Goal: Task Accomplishment & Management: Manage account settings

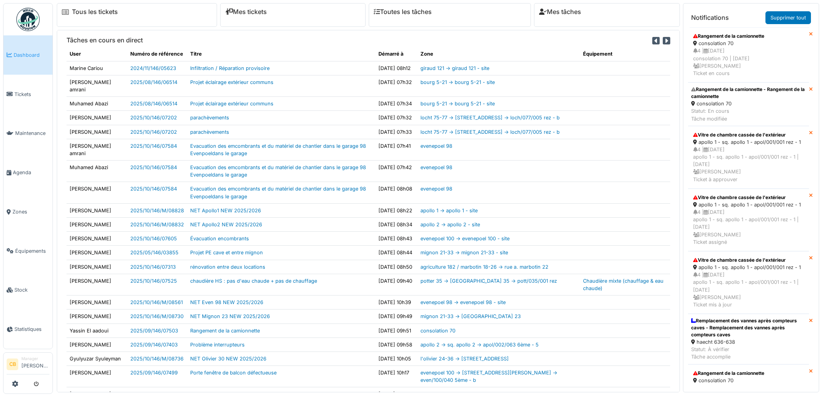
click at [23, 169] on span "Agenda" at bounding box center [31, 172] width 37 height 7
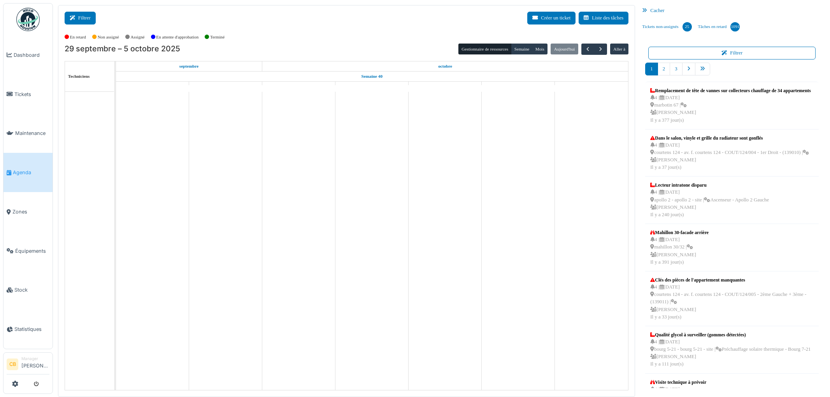
drag, startPoint x: 0, startPoint y: 0, endPoint x: 82, endPoint y: 20, distance: 84.1
click at [82, 20] on button "Filtrer" at bounding box center [80, 18] width 31 height 13
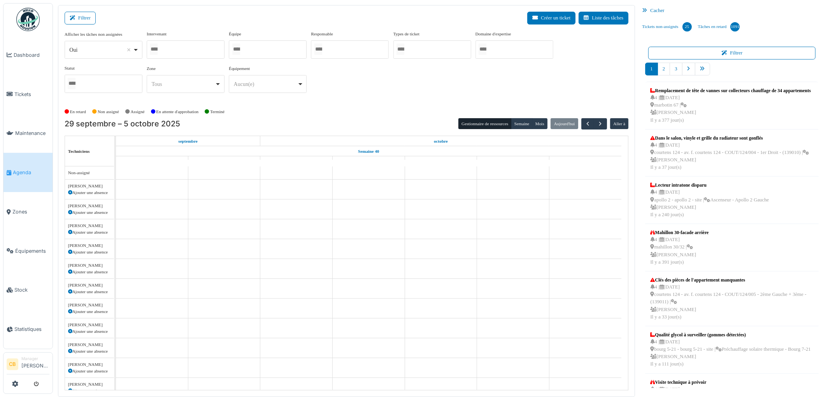
select select
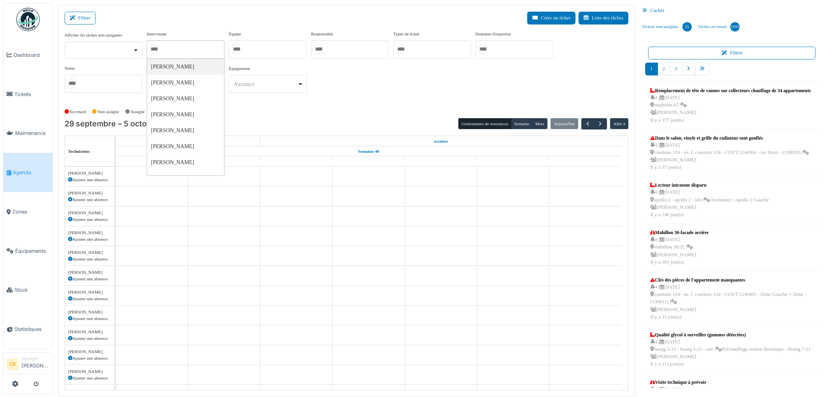
click at [154, 49] on input "Tous" at bounding box center [154, 49] width 8 height 11
type input "******"
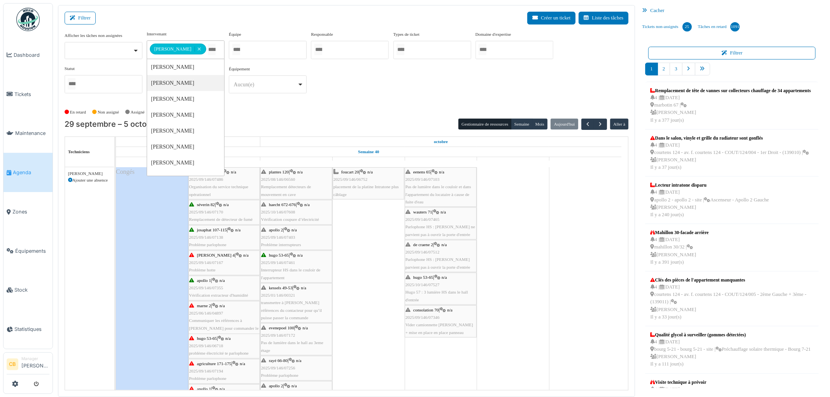
click at [378, 349] on td at bounding box center [368, 321] width 72 height 309
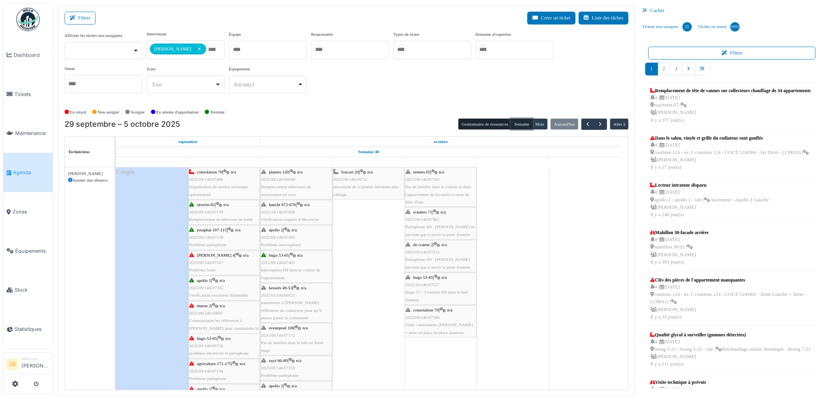
click at [523, 126] on button "Semaine" at bounding box center [521, 124] width 21 height 11
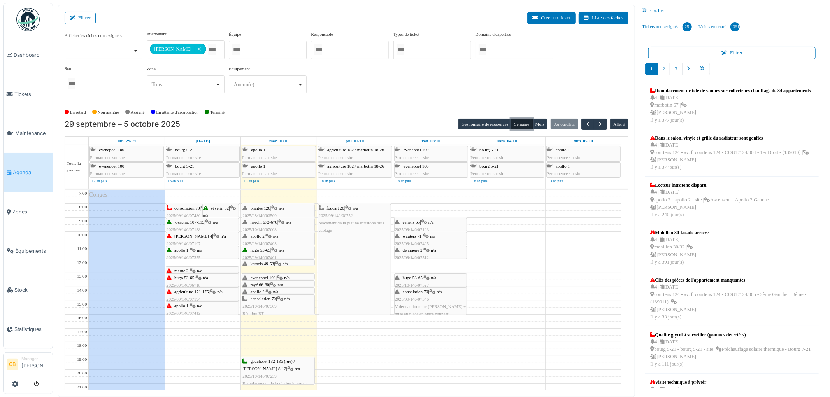
click at [284, 212] on div "plantes 120 | n/a 2025/08/146/06560 Remplacement détecteurs de mouvement en cave" at bounding box center [278, 220] width 72 height 30
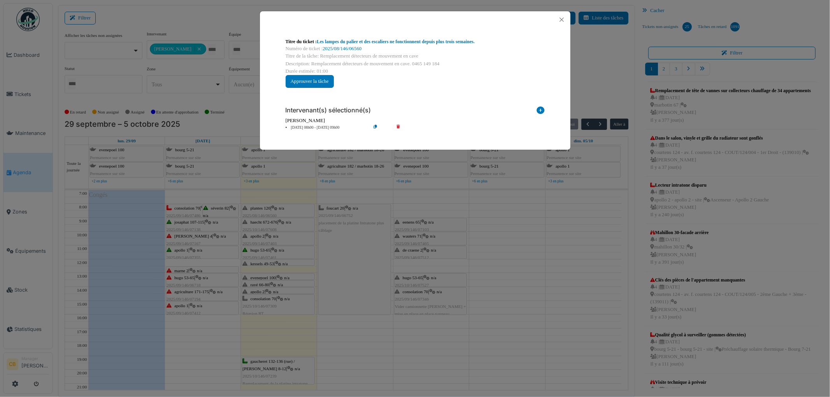
click at [284, 211] on div "Titre du ticket : Les lampes du palier et des escaliers ne fonctionnent depuis …" at bounding box center [415, 198] width 830 height 397
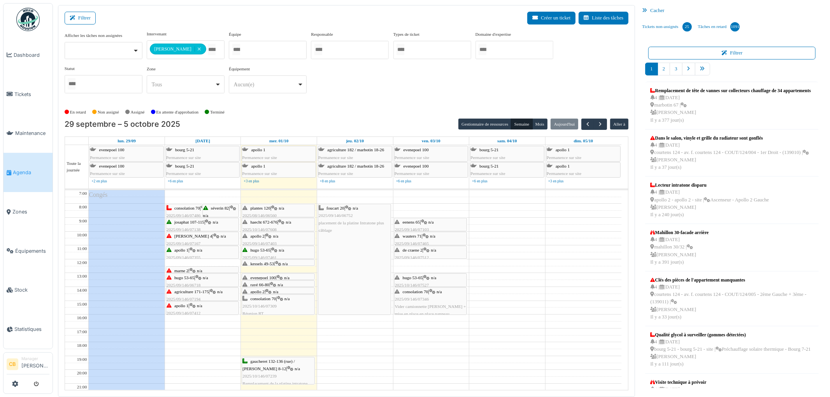
click at [213, 237] on icon at bounding box center [216, 236] width 6 height 5
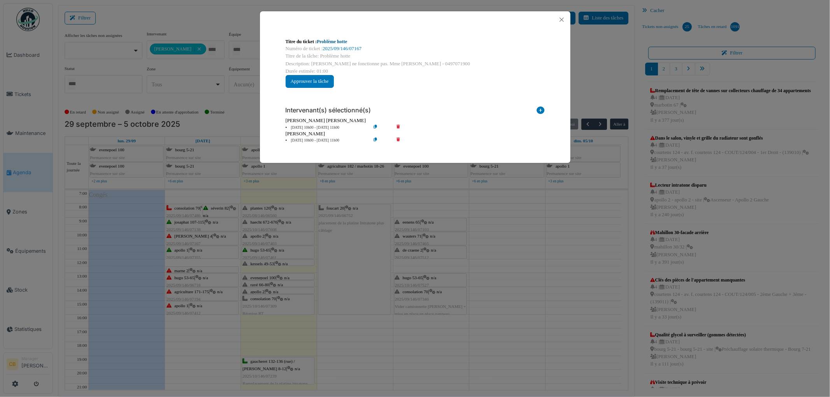
click at [333, 41] on link "Problème hotte" at bounding box center [332, 41] width 30 height 5
click at [561, 19] on button "Close" at bounding box center [561, 19] width 11 height 11
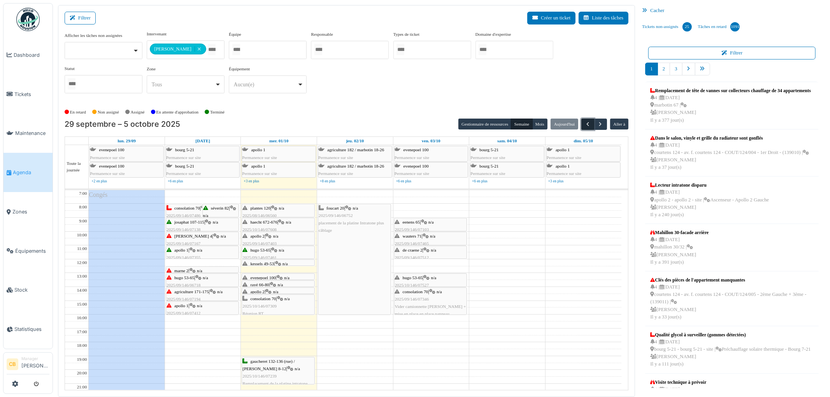
click at [585, 119] on button "button" at bounding box center [587, 124] width 13 height 11
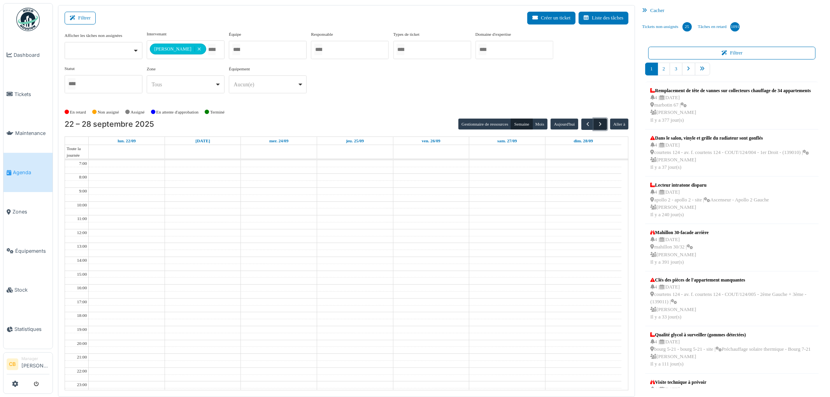
click at [596, 122] on button "button" at bounding box center [600, 124] width 13 height 11
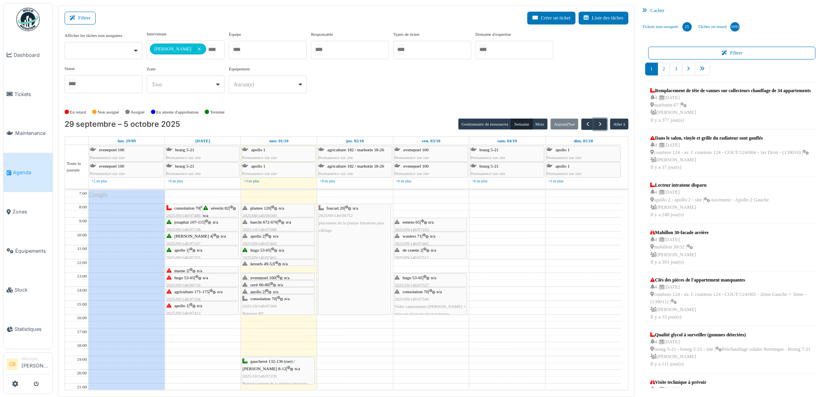
click at [186, 208] on span "consolation 70" at bounding box center [187, 208] width 26 height 5
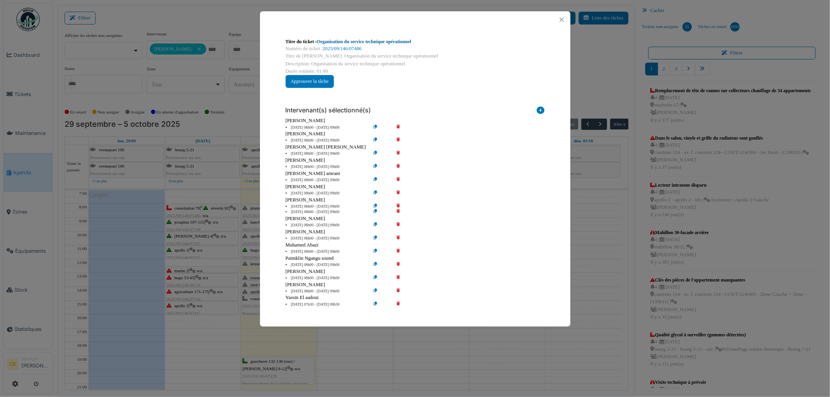
click at [335, 43] on link "Organisation du service technique opérationnel" at bounding box center [364, 41] width 95 height 5
click at [561, 20] on button "Close" at bounding box center [561, 19] width 11 height 11
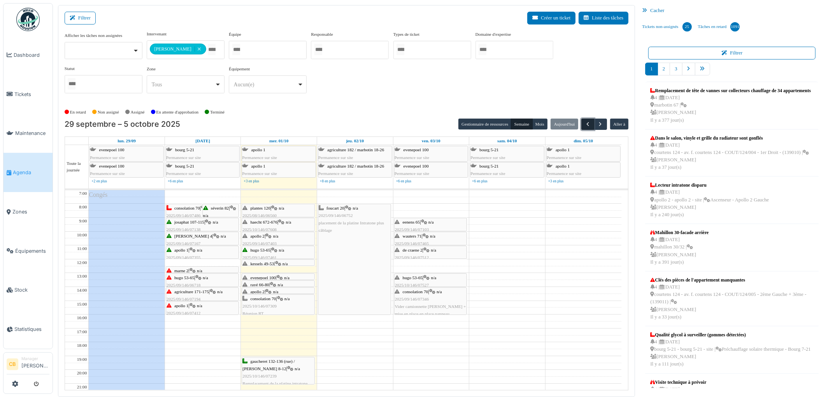
click at [584, 123] on span "button" at bounding box center [587, 124] width 7 height 7
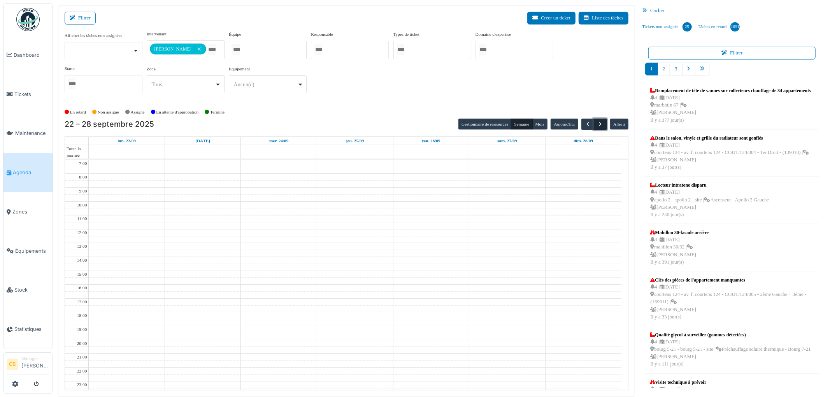
click at [596, 123] on button "button" at bounding box center [600, 124] width 13 height 11
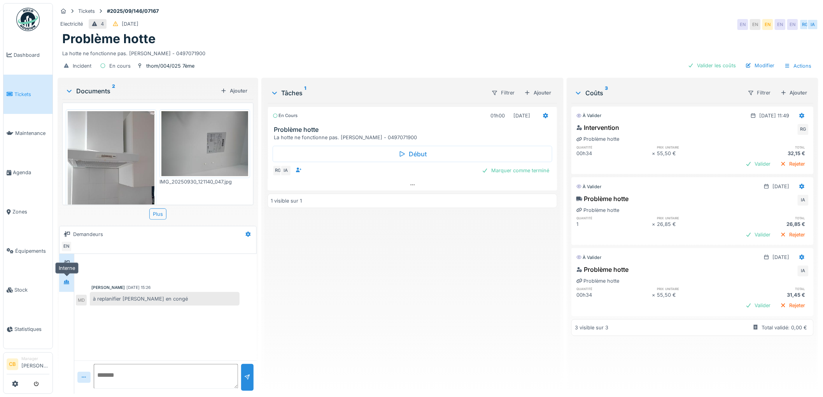
click at [63, 284] on div at bounding box center [67, 283] width 12 height 10
click at [508, 169] on div "Marquer comme terminé" at bounding box center [516, 170] width 74 height 11
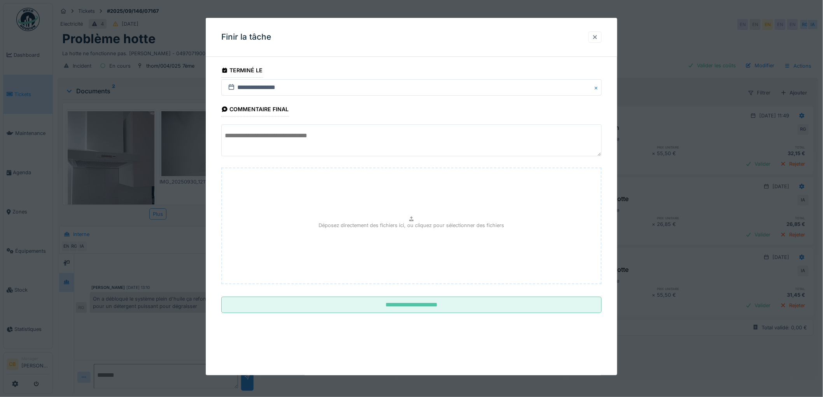
click at [598, 35] on div at bounding box center [595, 36] width 6 height 7
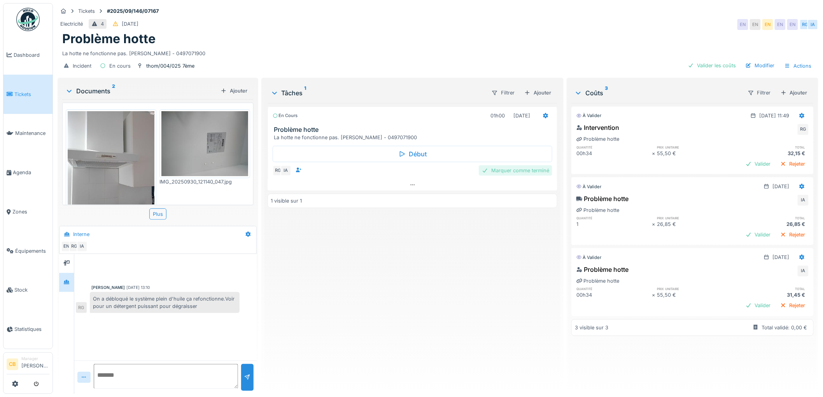
click at [507, 172] on div "Marquer comme terminé" at bounding box center [516, 170] width 74 height 11
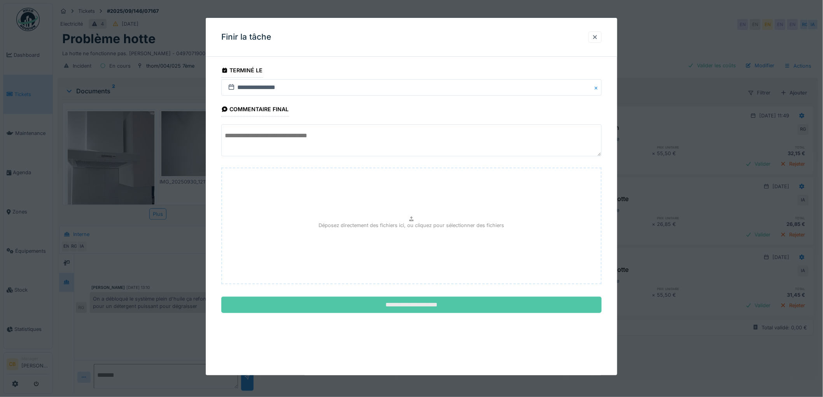
click at [430, 306] on input "**********" at bounding box center [411, 305] width 380 height 16
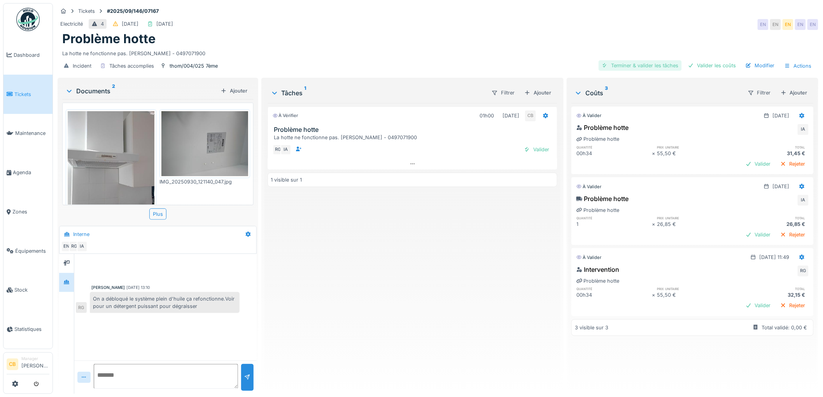
click at [633, 66] on div "Terminer & valider les tâches" at bounding box center [640, 65] width 83 height 11
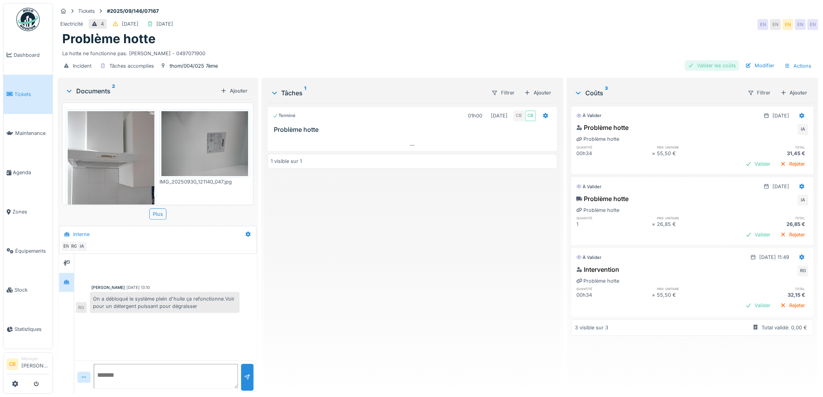
click at [701, 67] on div "Valider les coûts" at bounding box center [712, 65] width 54 height 11
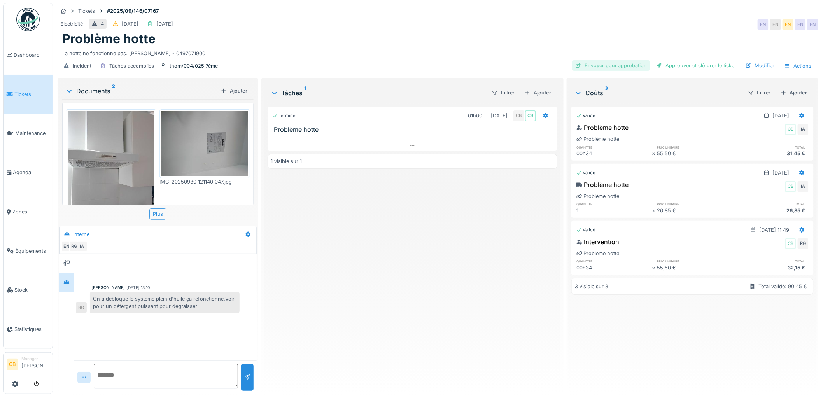
click at [626, 64] on div "Envoyer pour approbation" at bounding box center [611, 65] width 78 height 11
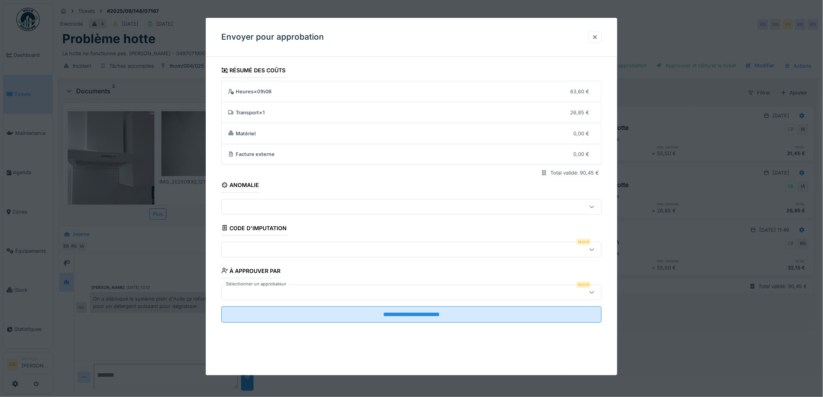
click at [250, 249] on div at bounding box center [390, 249] width 330 height 9
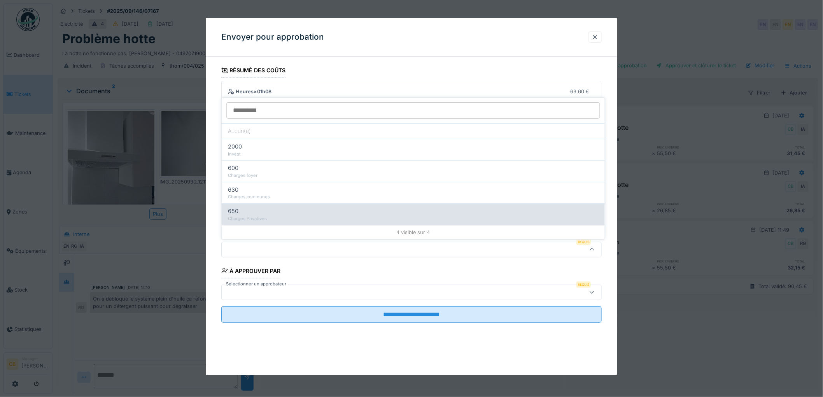
click at [253, 215] on div "650" at bounding box center [413, 211] width 371 height 9
type input "***"
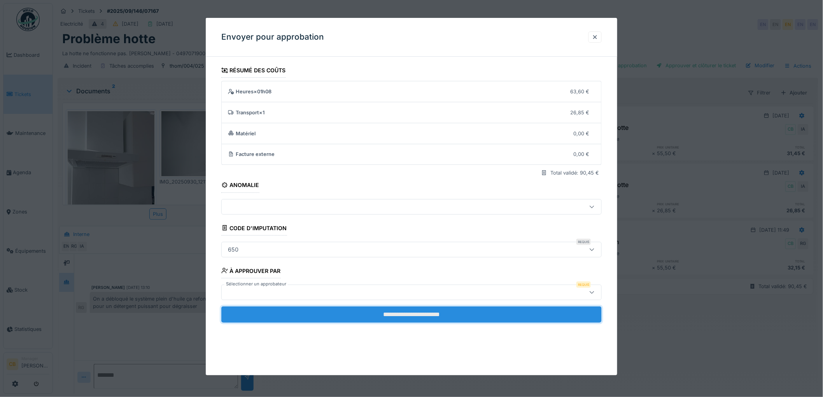
click at [422, 315] on input "**********" at bounding box center [411, 315] width 380 height 16
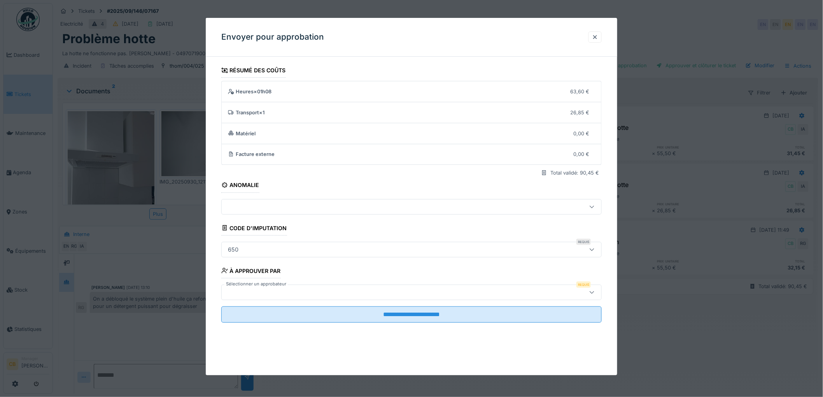
click at [258, 287] on label "Sélectionner un approbateur" at bounding box center [255, 284] width 63 height 7
click at [257, 290] on div "Sélectionner un approbateur Requis" at bounding box center [411, 293] width 380 height 16
click at [257, 293] on div at bounding box center [390, 292] width 330 height 9
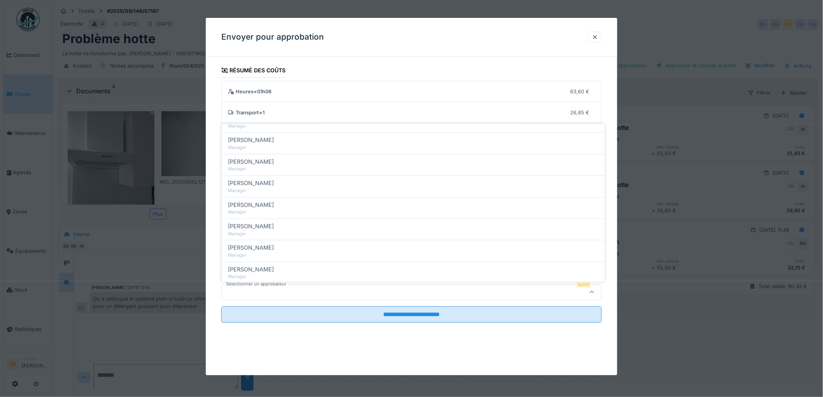
scroll to position [86, 0]
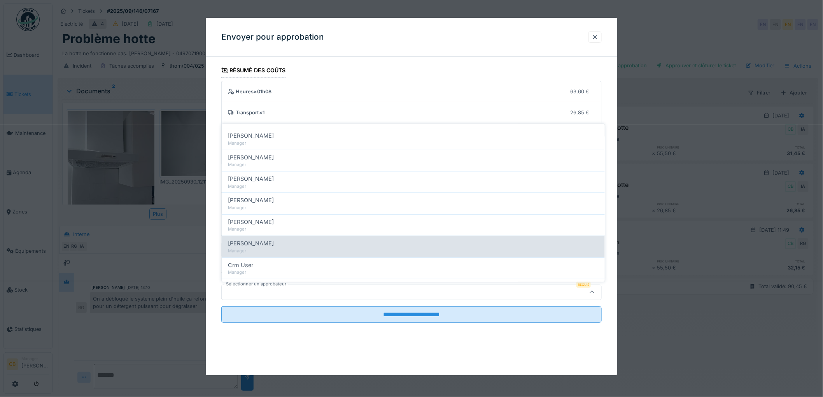
click at [269, 243] on span "[PERSON_NAME]" at bounding box center [251, 243] width 46 height 9
type input "****"
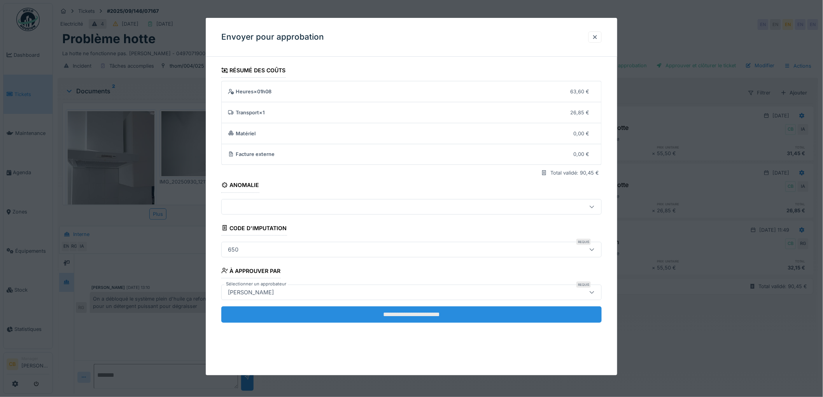
click at [391, 317] on input "**********" at bounding box center [411, 315] width 380 height 16
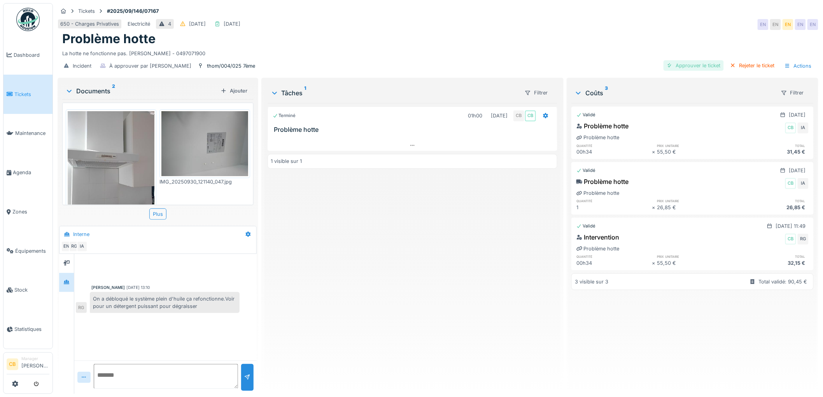
click at [680, 69] on div "Approuver le ticket" at bounding box center [694, 65] width 60 height 11
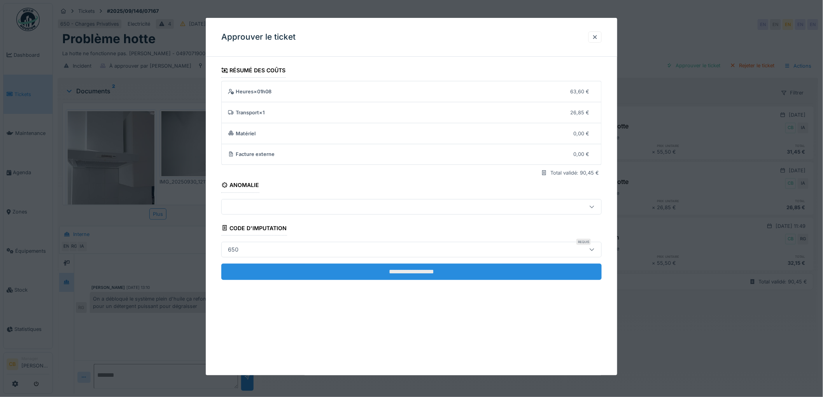
click at [403, 269] on input "**********" at bounding box center [411, 272] width 380 height 16
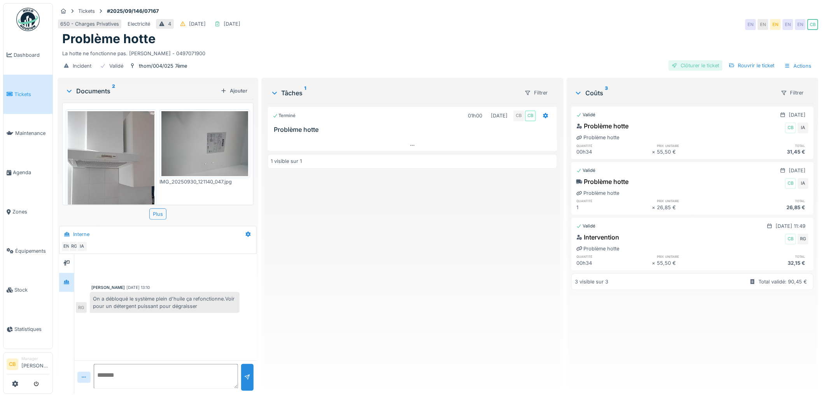
click at [685, 67] on div "Clôturer le ticket" at bounding box center [696, 65] width 54 height 11
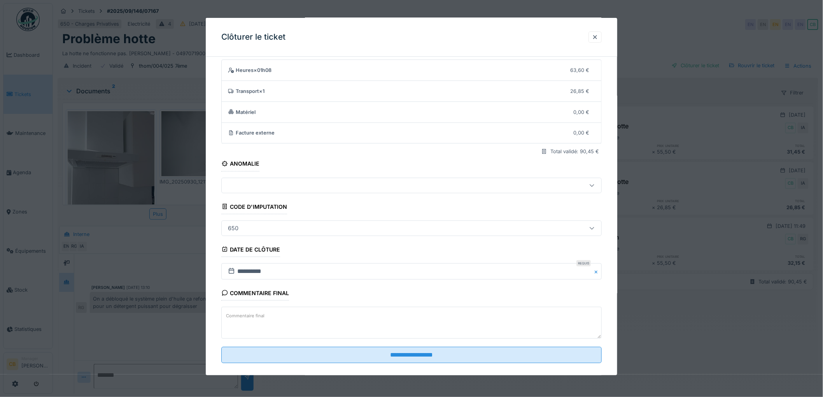
scroll to position [32, 0]
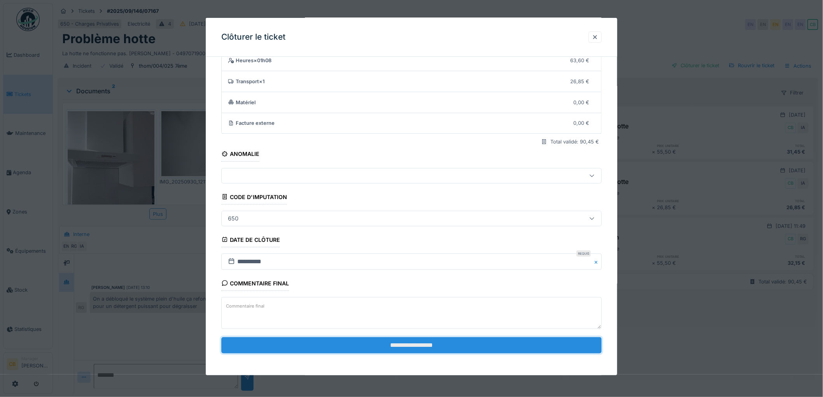
click at [413, 347] on input "**********" at bounding box center [411, 345] width 380 height 16
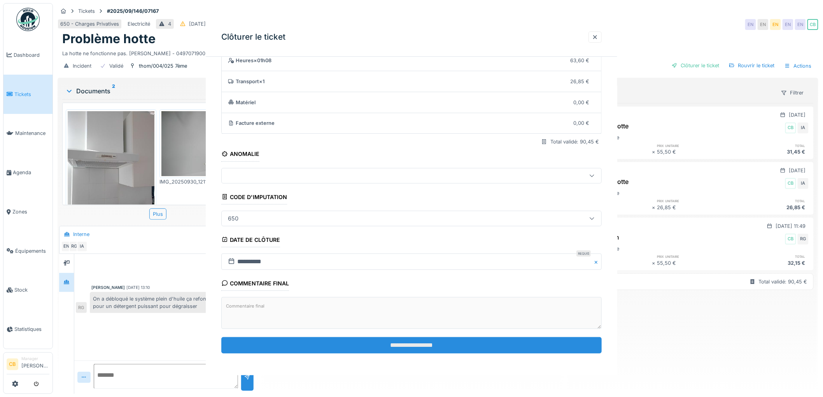
scroll to position [0, 0]
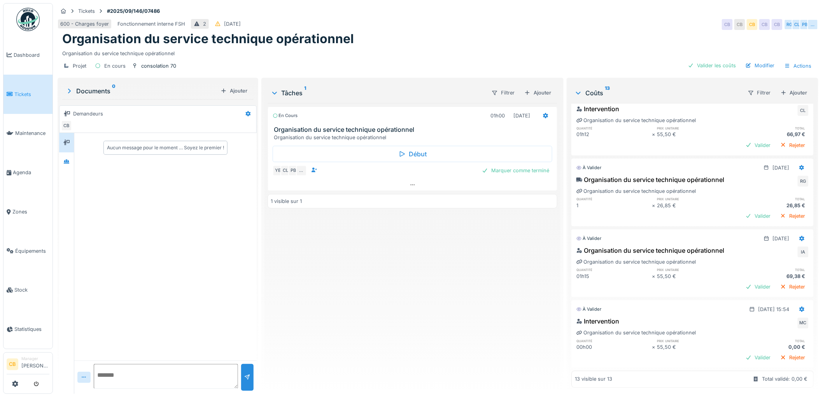
scroll to position [6, 0]
click at [800, 307] on icon at bounding box center [802, 309] width 5 height 5
click at [774, 308] on div "Modifier" at bounding box center [762, 314] width 38 height 12
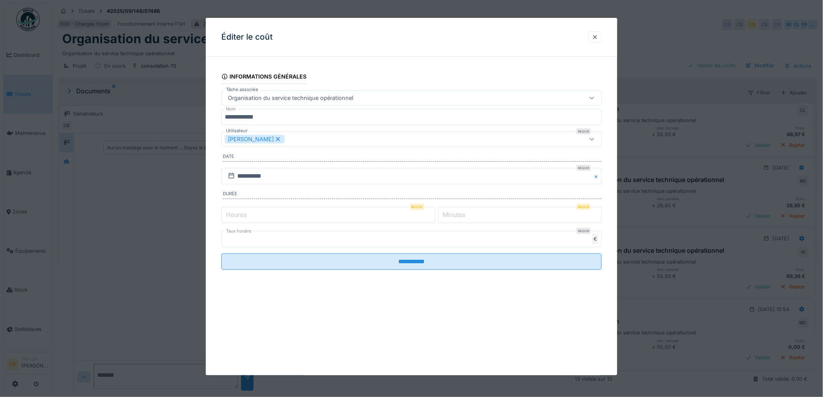
click at [232, 219] on label "Heures" at bounding box center [236, 214] width 24 height 9
click at [232, 219] on input "*" at bounding box center [328, 215] width 214 height 16
type input "*"
click at [464, 215] on label "Minutes" at bounding box center [454, 214] width 26 height 9
click at [464, 215] on input "*" at bounding box center [520, 215] width 164 height 16
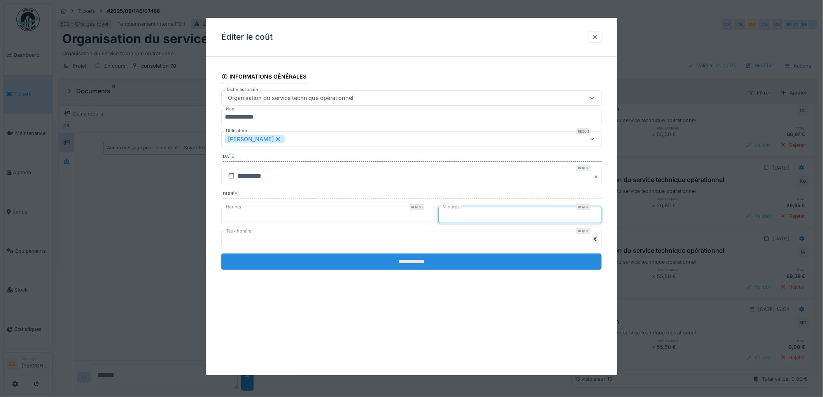
type input "**"
click at [424, 261] on input "**********" at bounding box center [411, 262] width 380 height 16
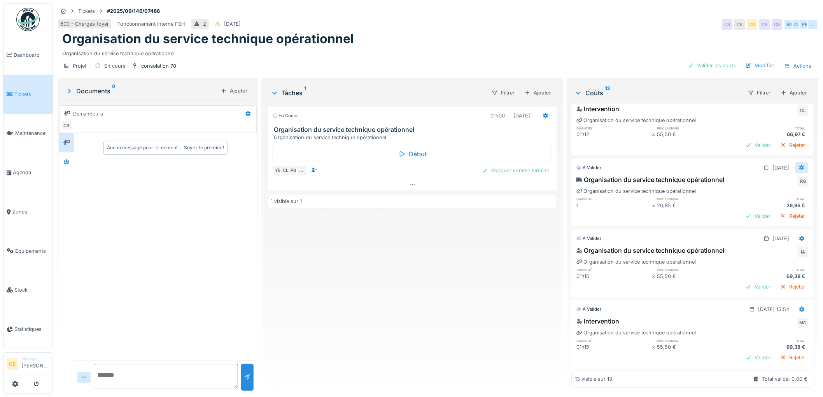
click at [799, 165] on icon at bounding box center [802, 167] width 6 height 5
click at [765, 165] on div "Modifier" at bounding box center [762, 171] width 38 height 12
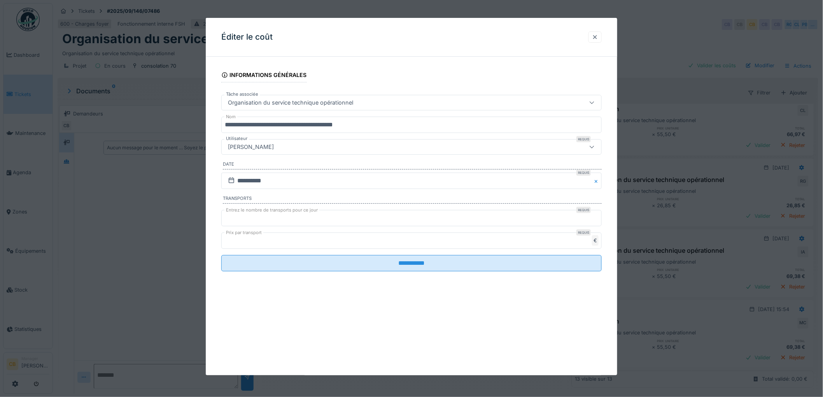
click at [598, 37] on div at bounding box center [595, 36] width 6 height 7
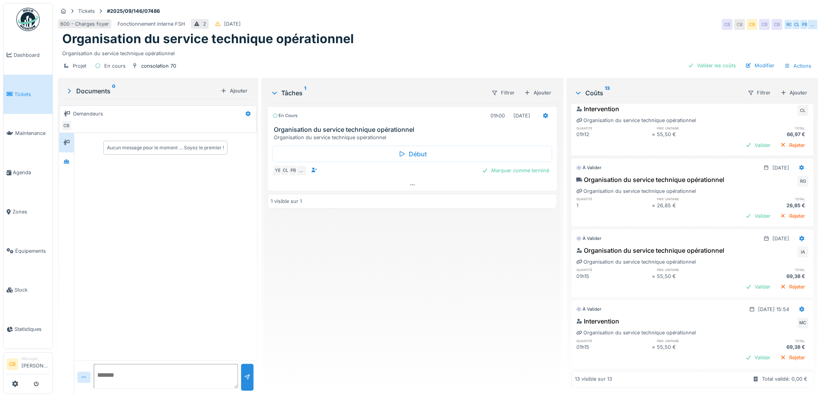
scroll to position [675, 0]
click at [799, 165] on icon at bounding box center [802, 167] width 6 height 5
click at [764, 177] on div "Supprimer" at bounding box center [762, 183] width 38 height 12
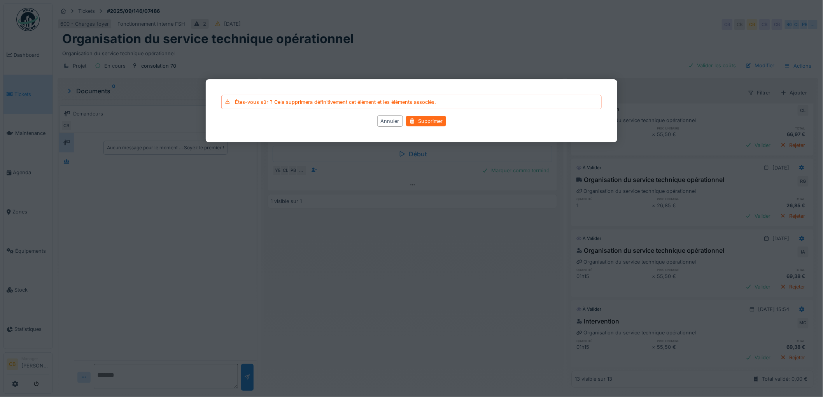
click at [427, 119] on div "Supprimer" at bounding box center [426, 121] width 40 height 11
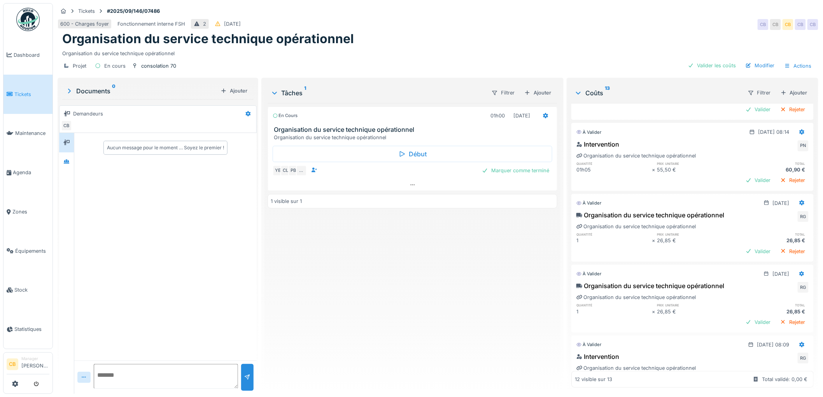
scroll to position [130, 0]
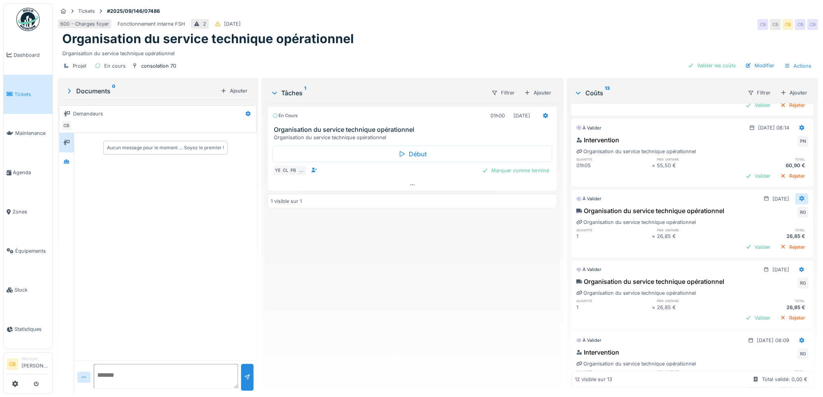
click at [800, 200] on icon at bounding box center [802, 198] width 5 height 5
click at [769, 228] on div "Supprimer" at bounding box center [762, 229] width 38 height 12
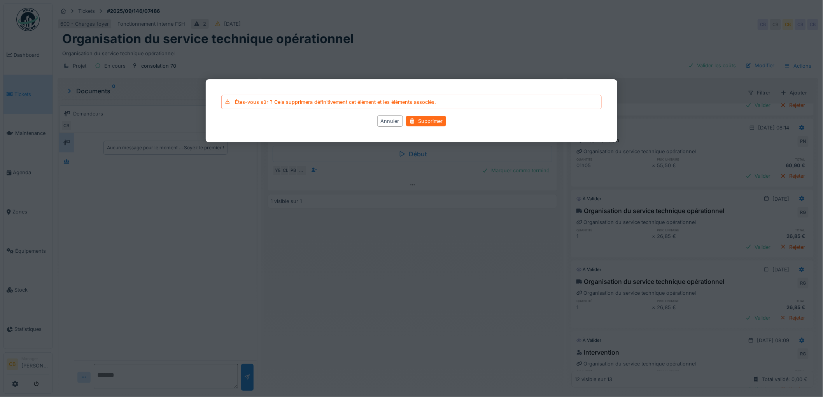
click at [439, 121] on div "Supprimer" at bounding box center [426, 121] width 40 height 11
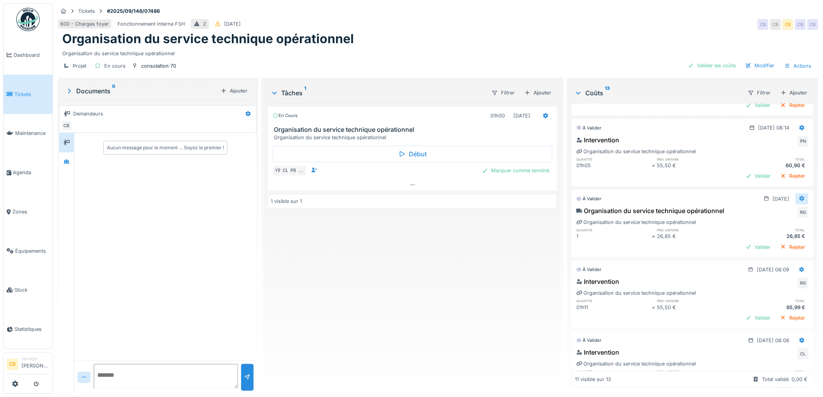
click at [799, 200] on icon at bounding box center [802, 198] width 6 height 5
click at [765, 229] on div "Supprimer" at bounding box center [762, 229] width 38 height 12
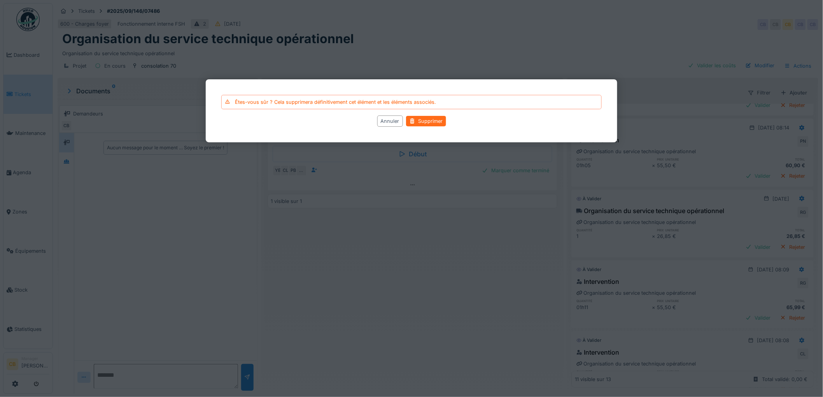
click at [431, 123] on div "Supprimer" at bounding box center [426, 121] width 40 height 11
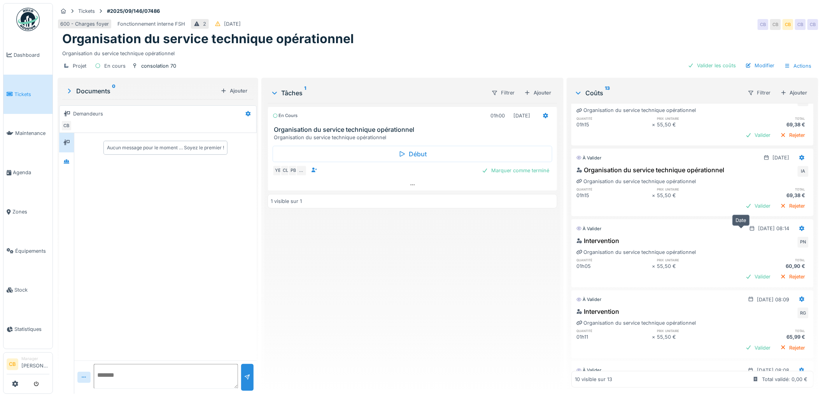
scroll to position [0, 0]
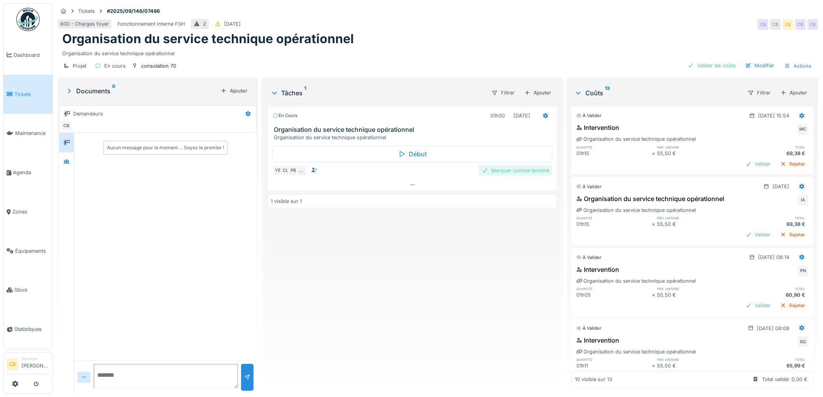
click at [518, 170] on div "Marquer comme terminé" at bounding box center [516, 170] width 74 height 11
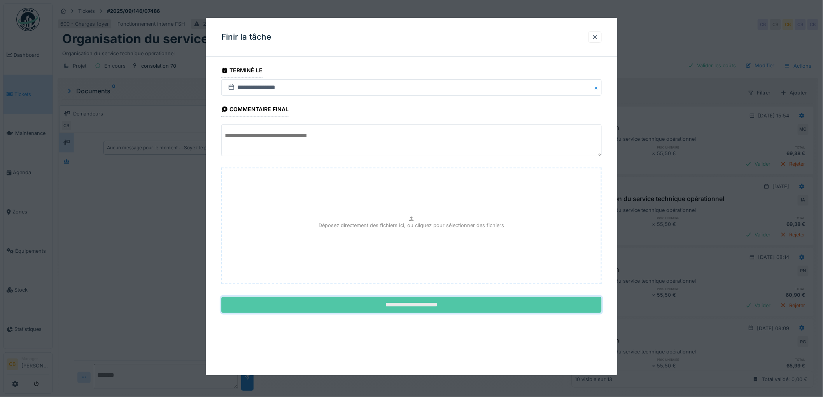
click at [434, 303] on input "**********" at bounding box center [411, 305] width 380 height 16
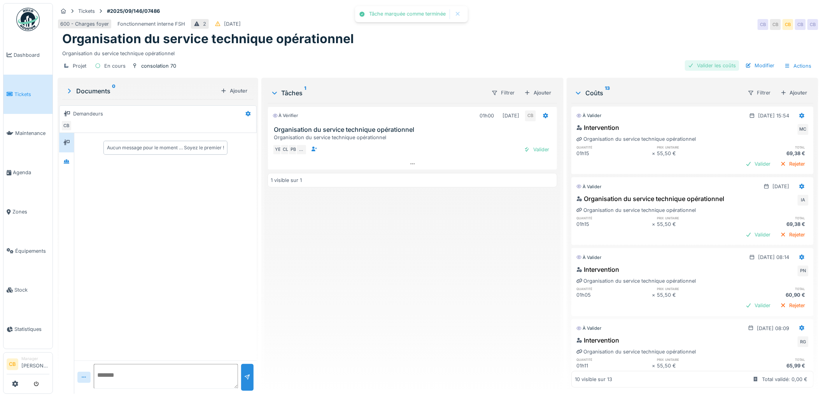
click at [701, 67] on div "Valider les coûts" at bounding box center [712, 65] width 54 height 11
click at [640, 66] on div "Terminer & valider les tâches" at bounding box center [640, 65] width 83 height 11
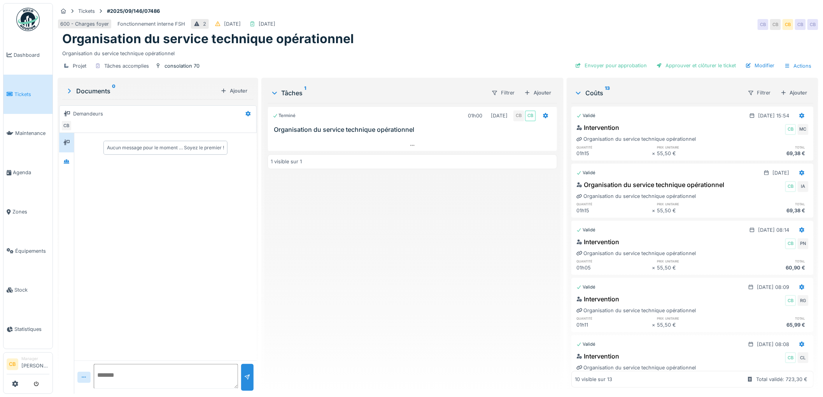
click at [690, 61] on div "Approuver et clôturer le ticket" at bounding box center [696, 65] width 86 height 11
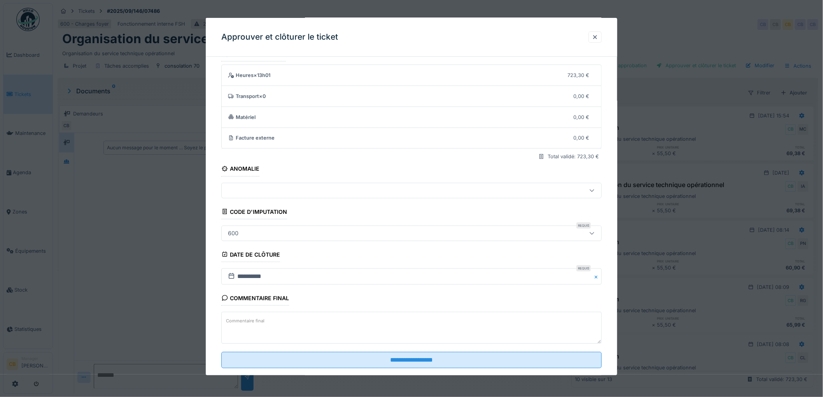
scroll to position [32, 0]
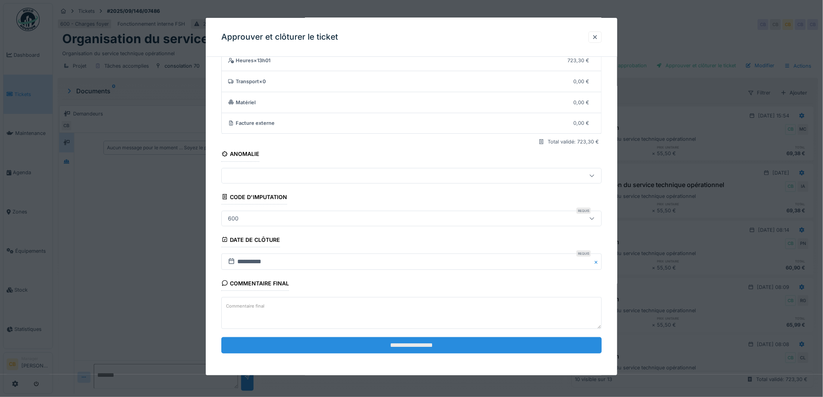
click at [407, 350] on input "**********" at bounding box center [411, 345] width 380 height 16
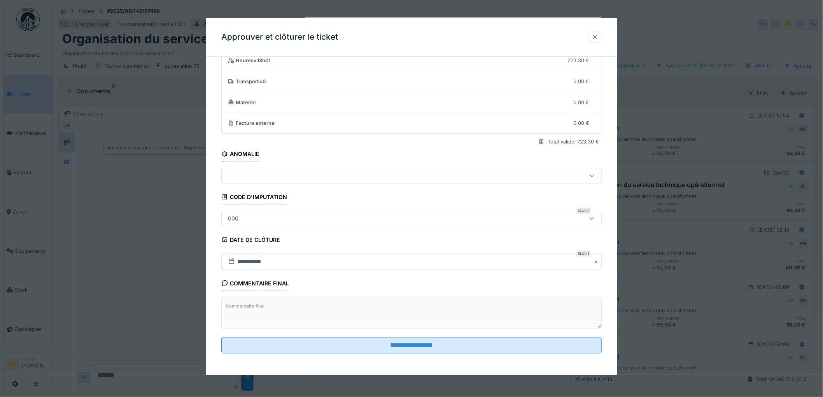
click at [597, 35] on div at bounding box center [595, 36] width 6 height 7
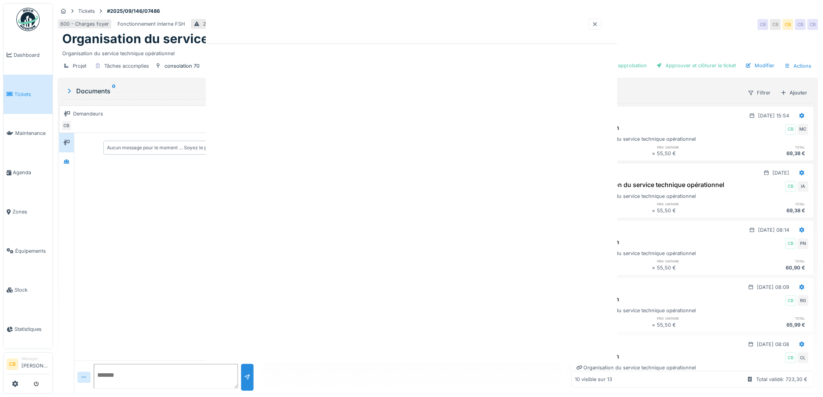
scroll to position [0, 0]
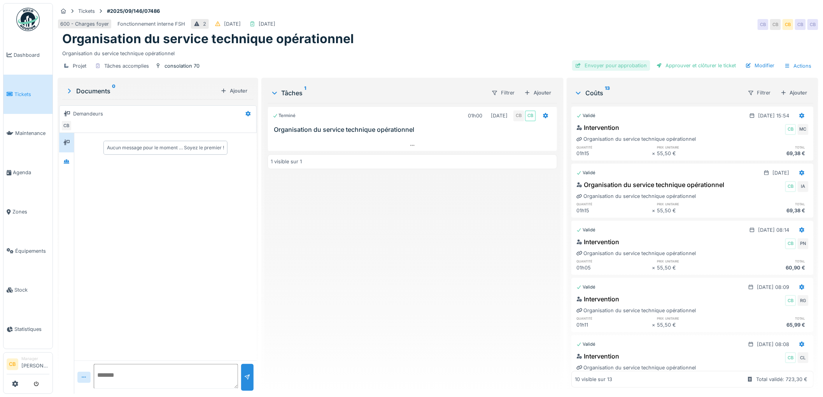
click at [600, 63] on div "Envoyer pour approbation" at bounding box center [611, 65] width 78 height 11
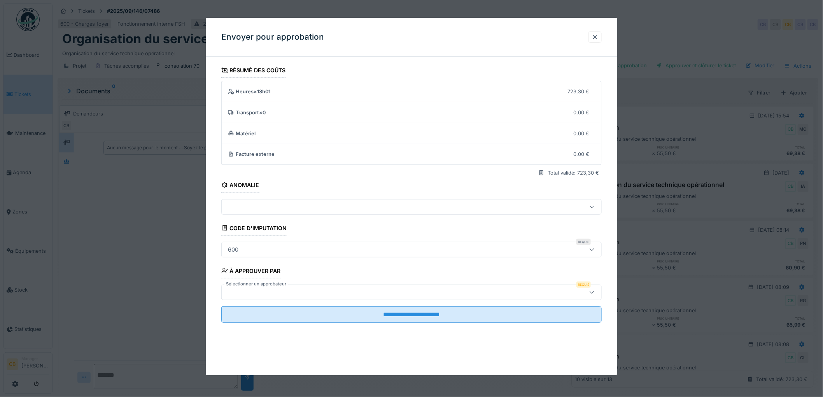
click at [259, 287] on label "Sélectionner un approbateur" at bounding box center [255, 284] width 63 height 7
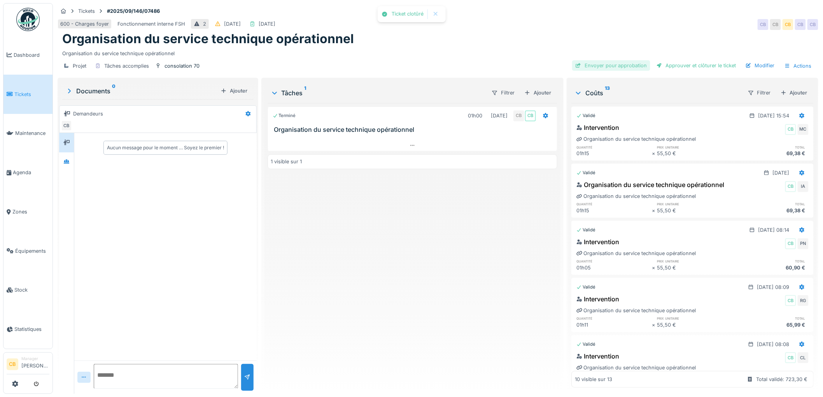
click at [601, 67] on div "Envoyer pour approbation" at bounding box center [611, 65] width 78 height 11
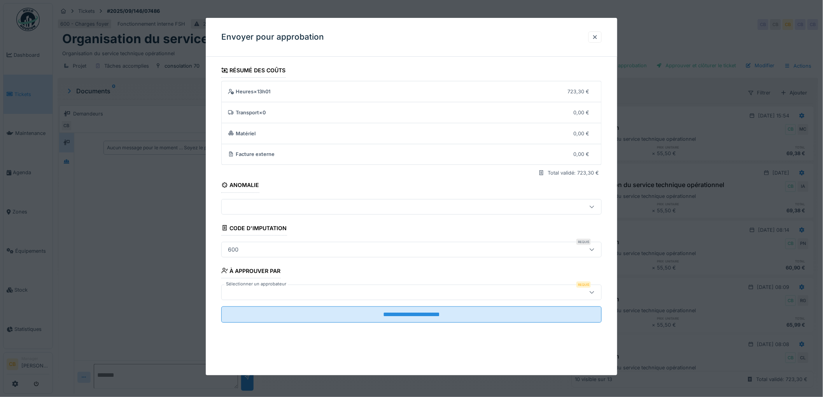
click at [262, 283] on label "Sélectionner un approbateur" at bounding box center [255, 284] width 63 height 7
click at [242, 287] on label "Sélectionner un approbateur" at bounding box center [255, 284] width 63 height 7
click at [242, 291] on div at bounding box center [390, 292] width 330 height 9
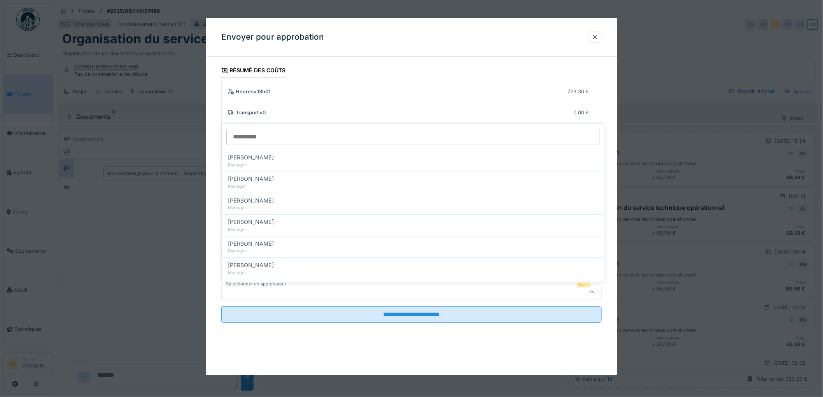
click at [250, 289] on div at bounding box center [390, 292] width 330 height 9
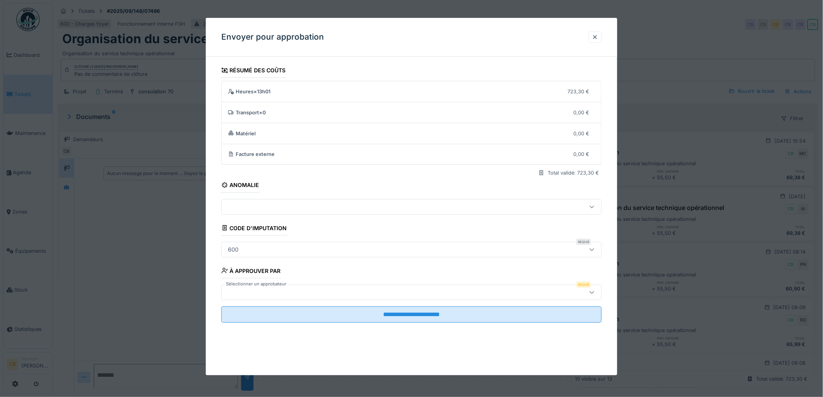
click at [254, 286] on label "Sélectionner un approbateur" at bounding box center [255, 284] width 63 height 7
click at [598, 34] on div at bounding box center [595, 36] width 6 height 7
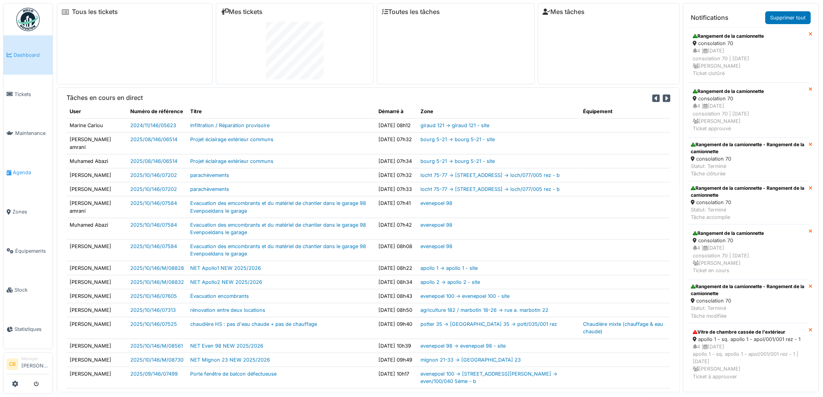
click at [28, 170] on span "Agenda" at bounding box center [31, 172] width 37 height 7
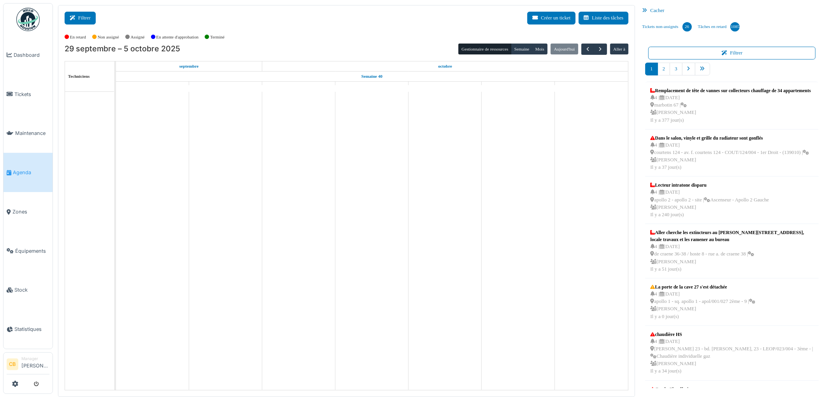
click at [82, 21] on button "Filtrer" at bounding box center [80, 18] width 31 height 13
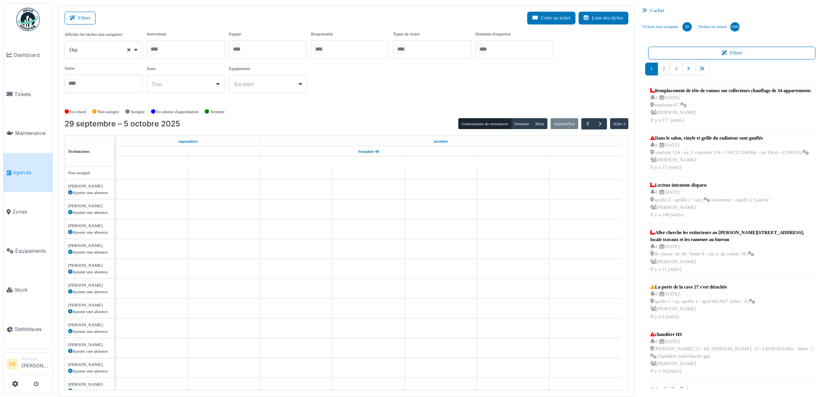
select select
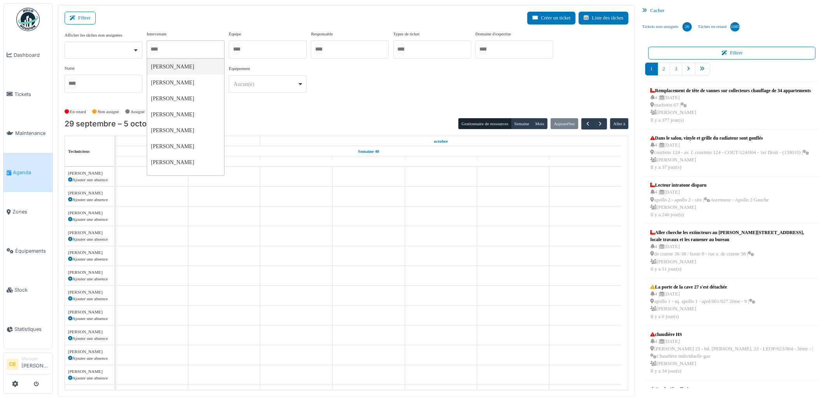
click at [158, 47] on input "Tous" at bounding box center [154, 49] width 8 height 11
type input "******"
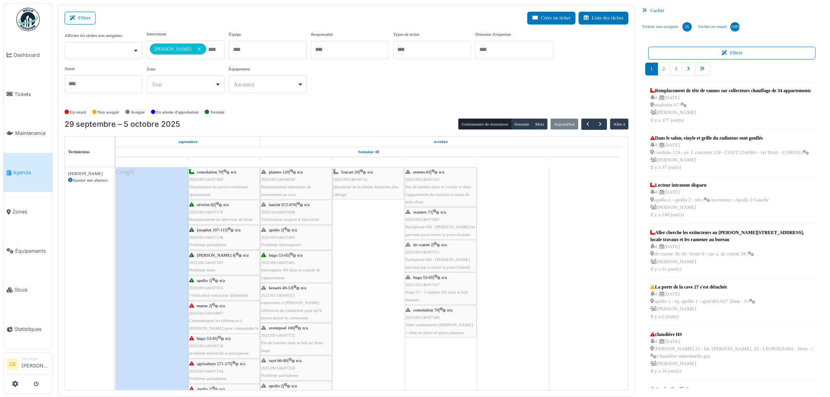
click at [275, 107] on div "En retard Non assigné [GEOGRAPHIC_DATA] En attente d'approbation Terminé" at bounding box center [347, 112] width 564 height 13
click at [524, 120] on button "Semaine" at bounding box center [521, 124] width 21 height 11
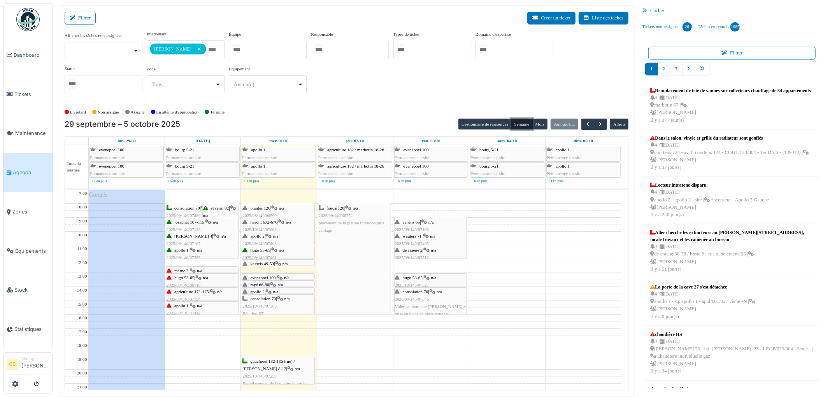
click at [200, 281] on div "hugo 53-65 | n/a 2025/09/146/06718 problème électricité te parlophone" at bounding box center [202, 285] width 72 height 23
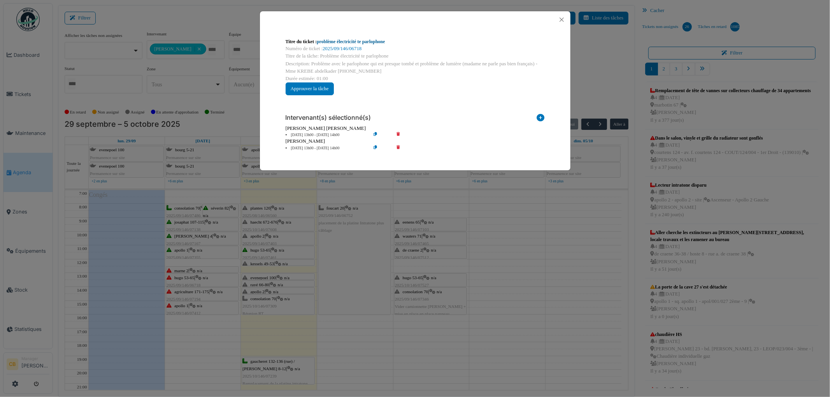
click at [347, 42] on link "problème électricité te parlophone" at bounding box center [351, 41] width 68 height 5
click at [561, 19] on button "Close" at bounding box center [561, 19] width 11 height 11
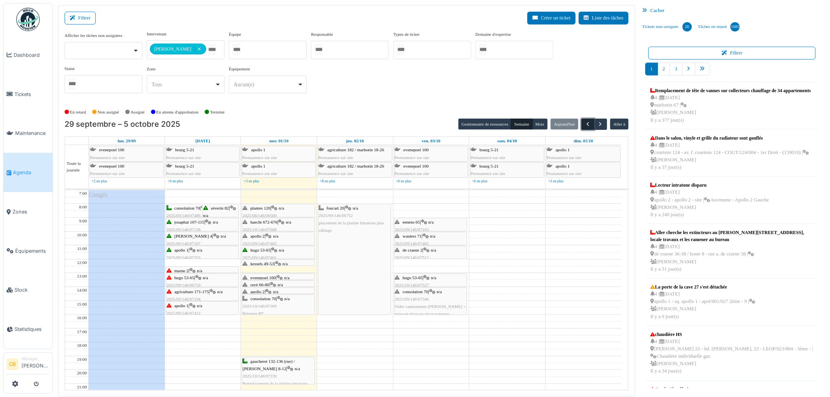
drag, startPoint x: 586, startPoint y: 124, endPoint x: 590, endPoint y: 124, distance: 4.3
click at [587, 124] on span "button" at bounding box center [587, 124] width 7 height 7
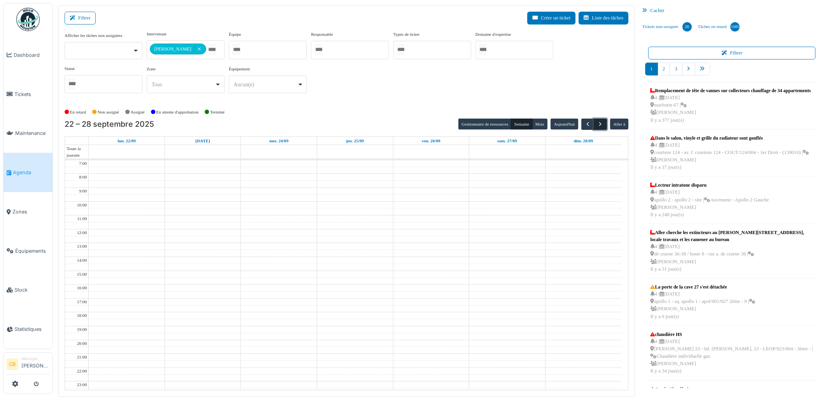
click at [595, 124] on button "button" at bounding box center [600, 124] width 13 height 11
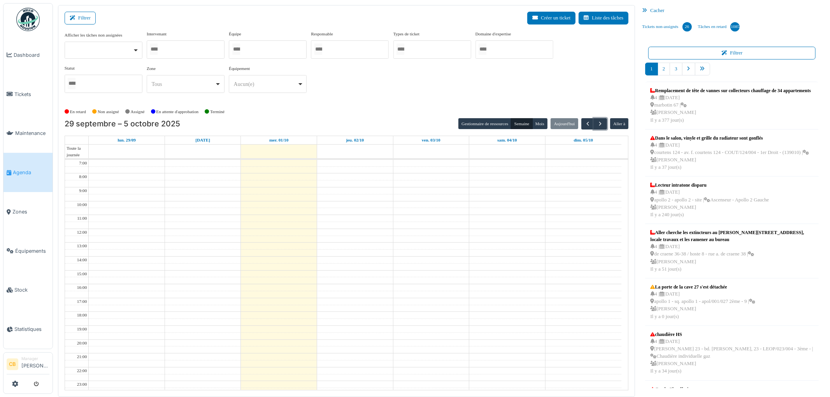
click at [183, 48] on div at bounding box center [186, 49] width 78 height 18
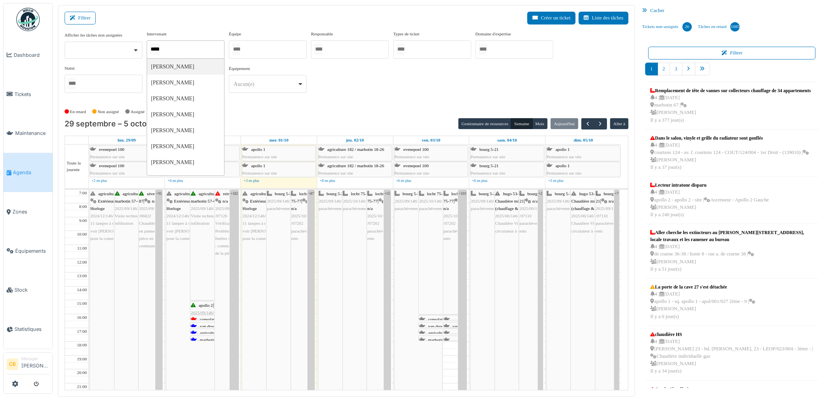
type input "******"
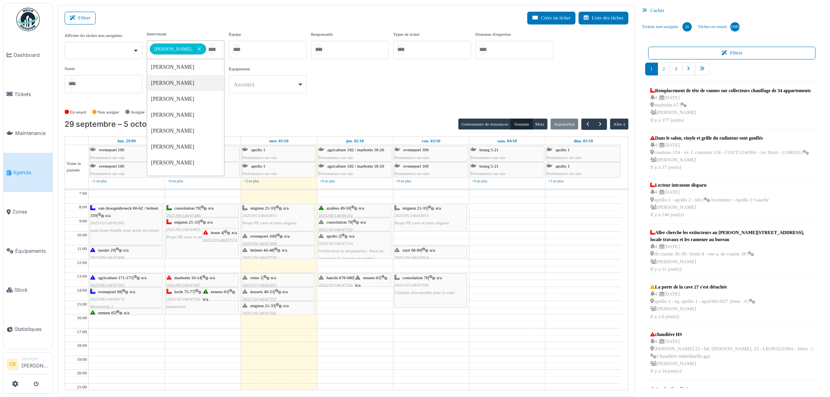
click at [249, 108] on div "En retard Non assigné Assigné En attente d'approbation Terminé" at bounding box center [347, 112] width 564 height 13
click at [211, 233] on span "hoste 4" at bounding box center [217, 232] width 12 height 5
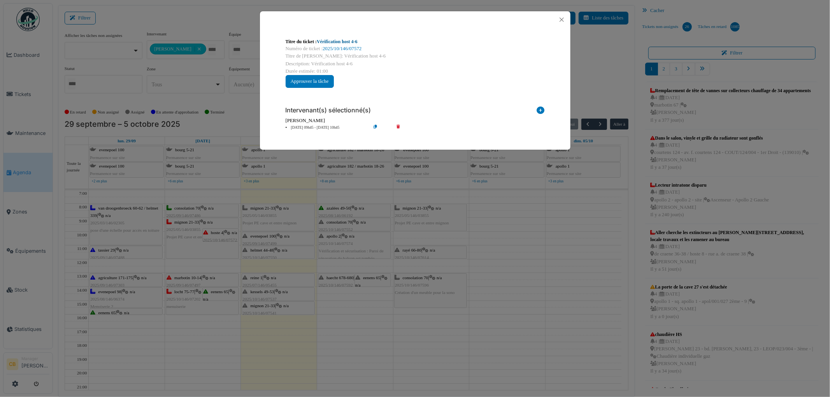
click at [338, 43] on link "Vérification host 4-6" at bounding box center [337, 41] width 41 height 5
click at [563, 20] on button "Close" at bounding box center [561, 19] width 11 height 11
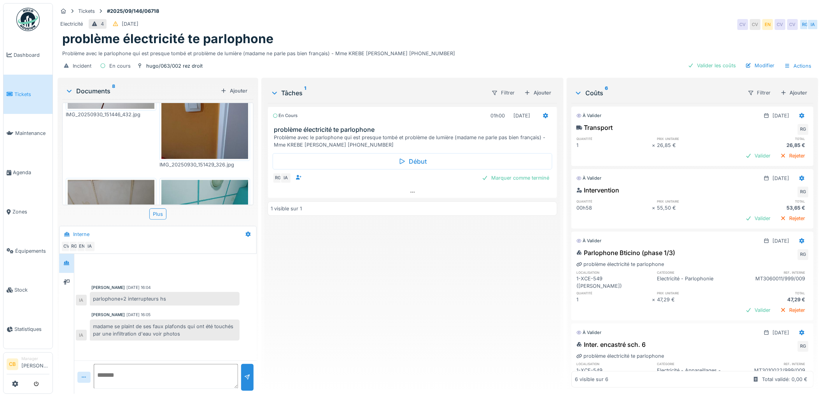
scroll to position [376, 0]
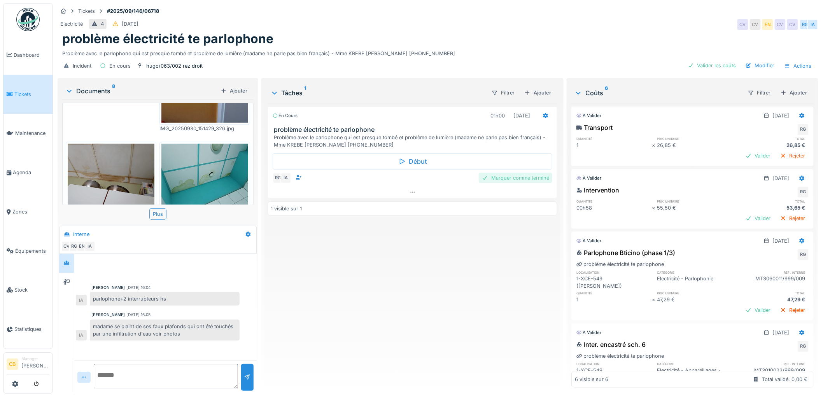
click at [491, 173] on div "Marquer comme terminé" at bounding box center [516, 178] width 74 height 11
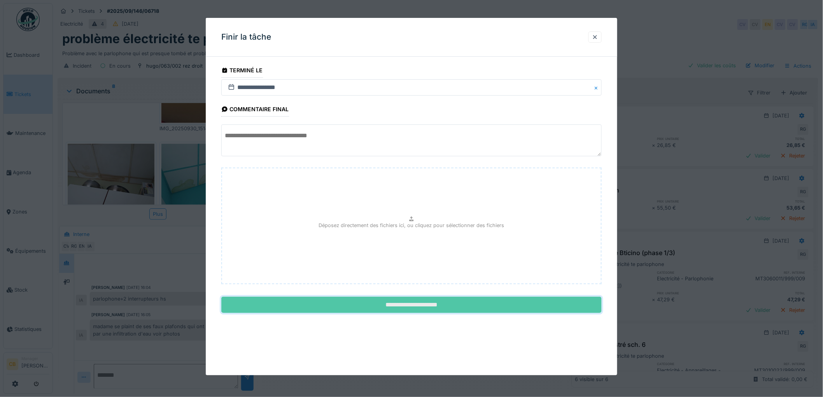
click at [406, 306] on input "**********" at bounding box center [411, 305] width 380 height 16
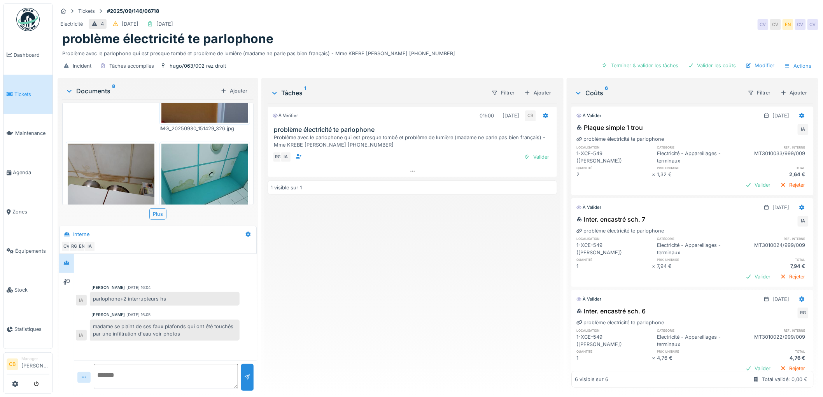
scroll to position [0, 0]
